Goal: Entertainment & Leisure: Consume media (video, audio)

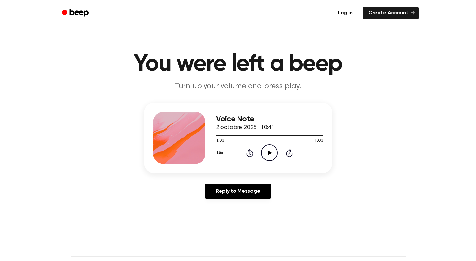
click at [273, 150] on icon "Play Audio" at bounding box center [269, 152] width 17 height 17
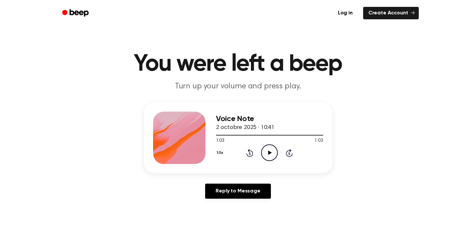
click at [249, 153] on icon at bounding box center [250, 153] width 2 height 3
click at [268, 153] on icon at bounding box center [270, 152] width 4 height 4
click at [217, 135] on div at bounding box center [269, 134] width 107 height 5
drag, startPoint x: 216, startPoint y: 135, endPoint x: 197, endPoint y: 131, distance: 19.6
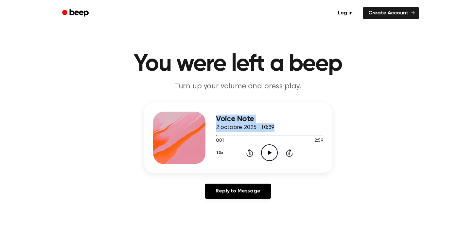
click at [197, 131] on div "Voice Note 2 octobre 2025 · 10:39 0:01 2:59 Your browser does not support the […" at bounding box center [238, 137] width 188 height 71
click at [230, 145] on div "1.0x Rewind 5 seconds Play Audio Skip 5 seconds" at bounding box center [269, 152] width 107 height 17
drag, startPoint x: 216, startPoint y: 136, endPoint x: 211, endPoint y: 135, distance: 5.6
click at [211, 135] on div "Voice Note 2 octobre 2025 · 10:39 0:01 2:59 Your browser does not support the […" at bounding box center [238, 137] width 188 height 71
click at [249, 156] on icon at bounding box center [249, 153] width 7 height 8
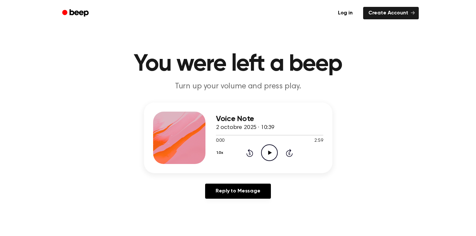
click at [267, 152] on icon "Play Audio" at bounding box center [269, 152] width 17 height 17
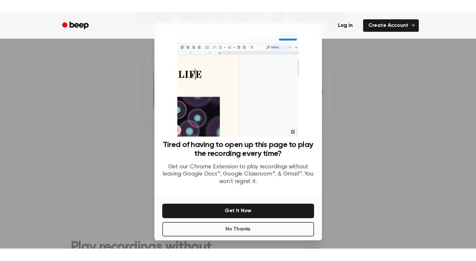
scroll to position [115, 0]
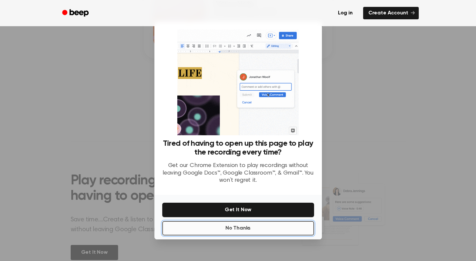
click at [181, 231] on button "No Thanks" at bounding box center [238, 228] width 152 height 14
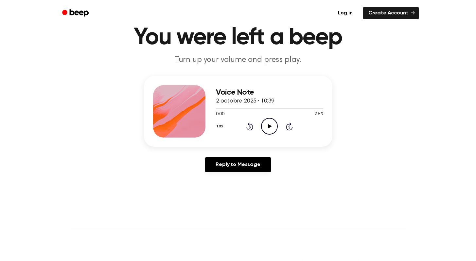
scroll to position [0, 0]
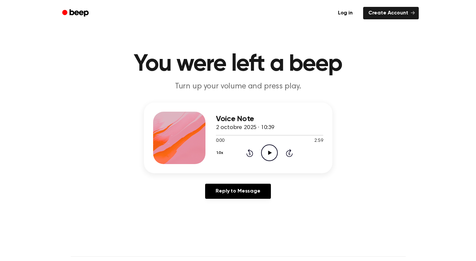
click at [269, 155] on icon "Play Audio" at bounding box center [269, 152] width 17 height 17
drag, startPoint x: 267, startPoint y: 154, endPoint x: 274, endPoint y: 160, distance: 9.5
click at [274, 160] on icon "Pause Audio" at bounding box center [269, 152] width 17 height 17
click at [274, 155] on icon "Play Audio" at bounding box center [269, 152] width 17 height 17
click at [275, 156] on icon "Pause Audio" at bounding box center [269, 152] width 17 height 17
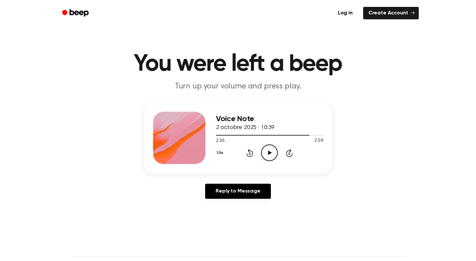
click at [265, 156] on icon "Play Audio" at bounding box center [269, 152] width 17 height 17
